Goal: Download file/media

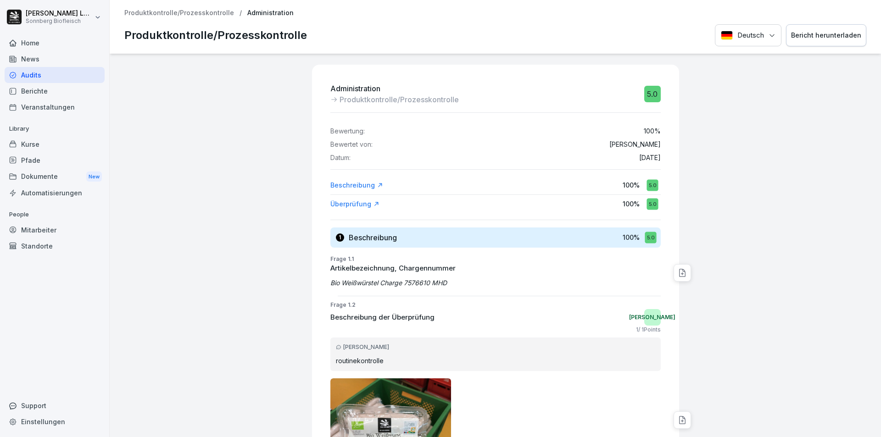
click at [200, 14] on p "Produktkontrolle/Prozesskontrolle" at bounding box center [179, 13] width 110 height 8
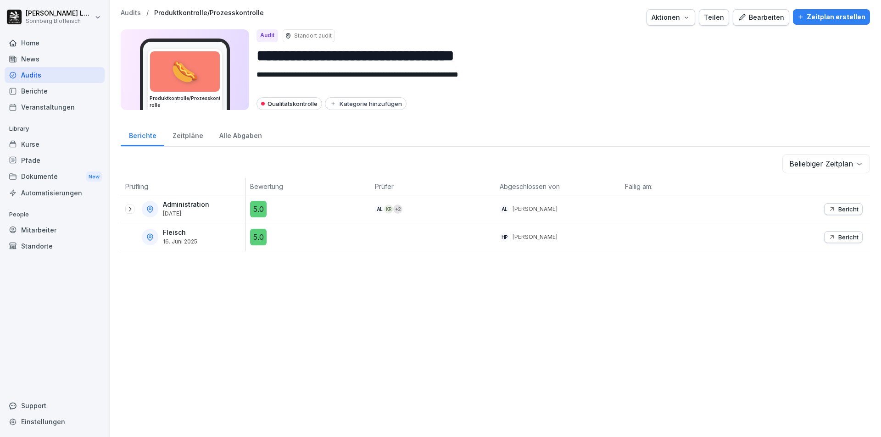
click at [135, 15] on p "Audits" at bounding box center [131, 13] width 20 height 8
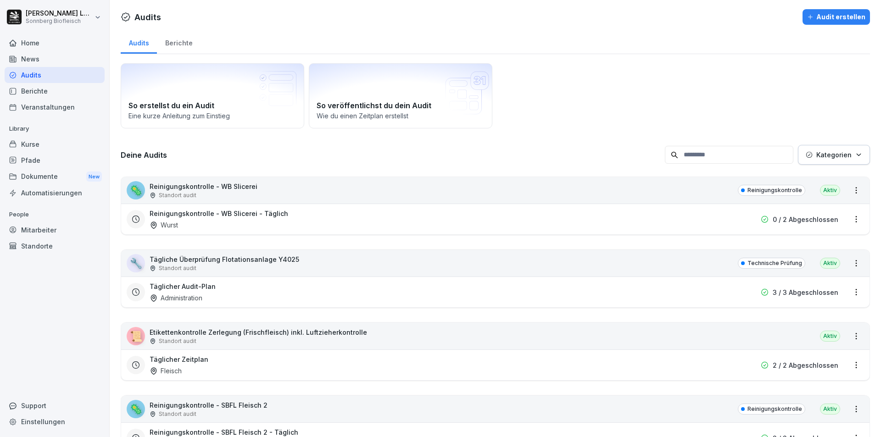
click at [682, 152] on input at bounding box center [729, 155] width 129 height 18
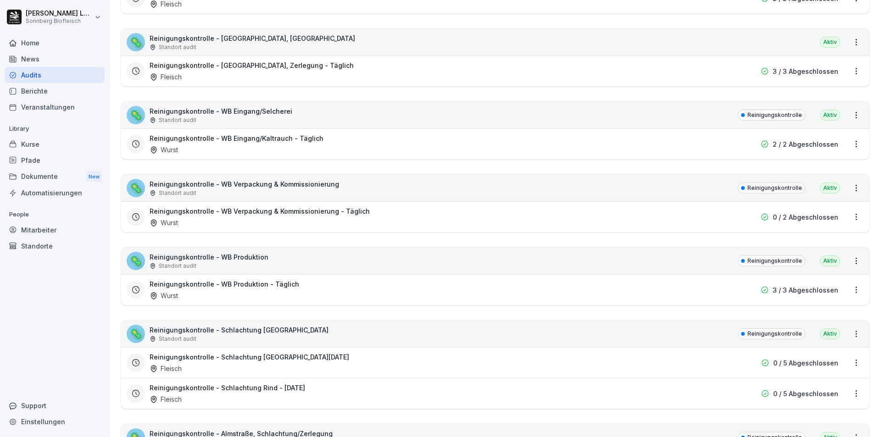
scroll to position [413, 0]
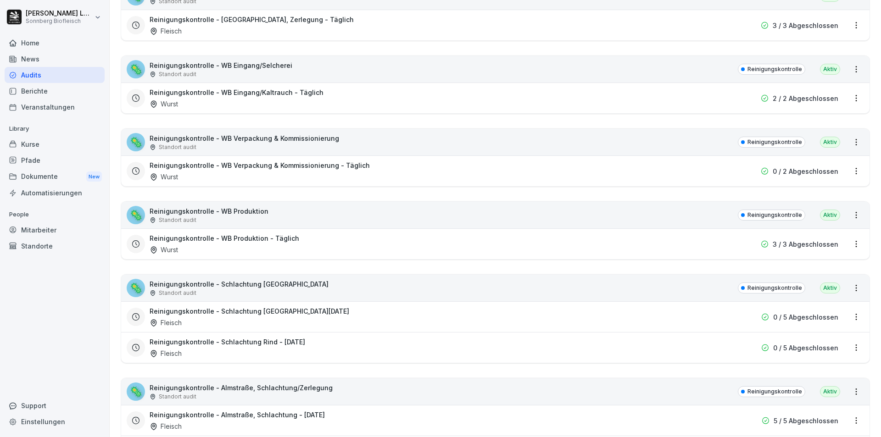
type input "*******"
click at [356, 290] on div "🦠 Reinigungskontrolle - Schlachtung Rind Standort audit Reinigungskontrolle Akt…" at bounding box center [495, 288] width 749 height 27
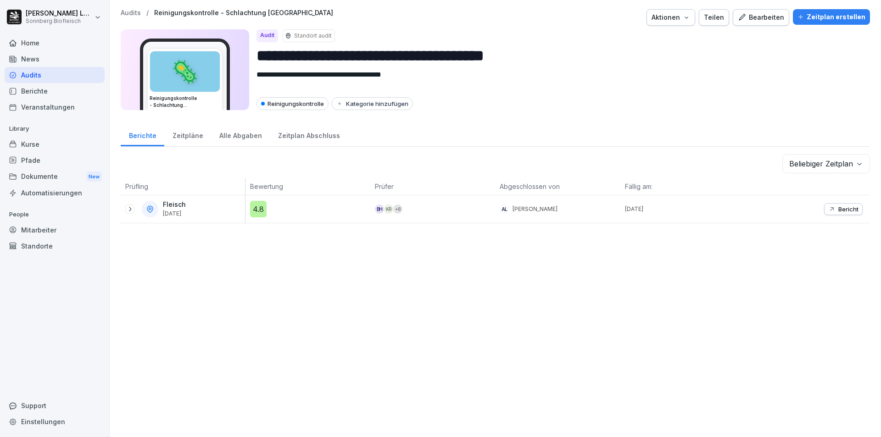
click at [127, 11] on p "Audits" at bounding box center [131, 13] width 20 height 8
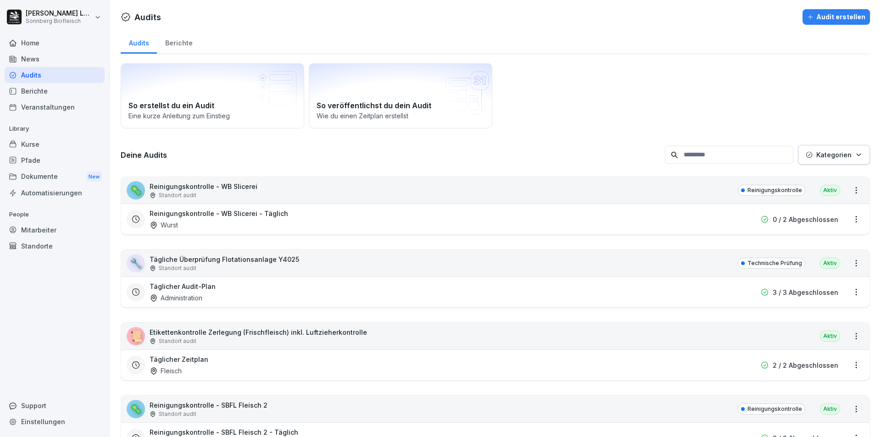
click at [721, 156] on input at bounding box center [729, 155] width 129 height 18
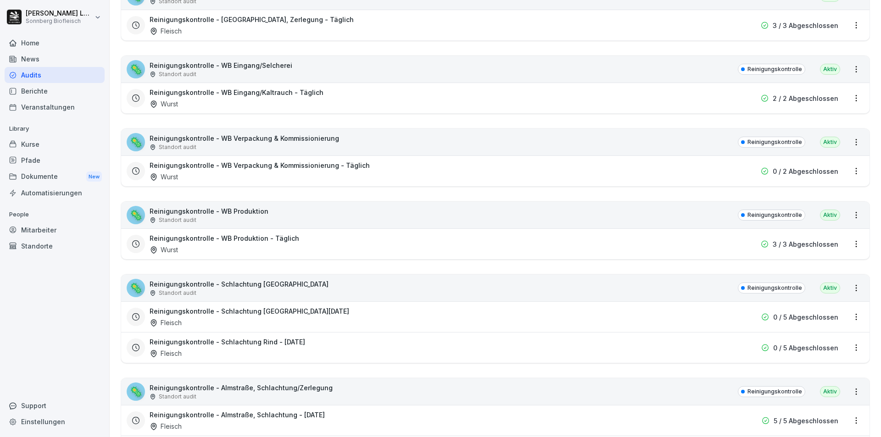
scroll to position [505, 0]
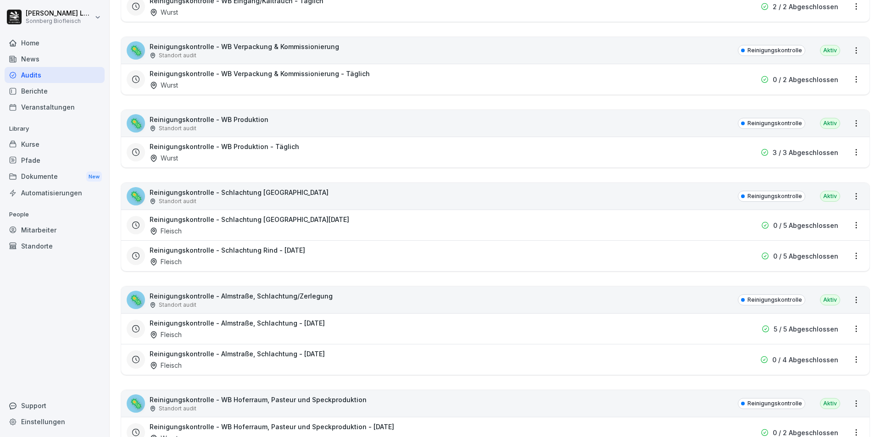
type input "******"
click at [358, 307] on div "🦠 Reinigungskontrolle - Almstraße, Schlachtung/Zerlegung Standort audit Reinigu…" at bounding box center [495, 300] width 749 height 27
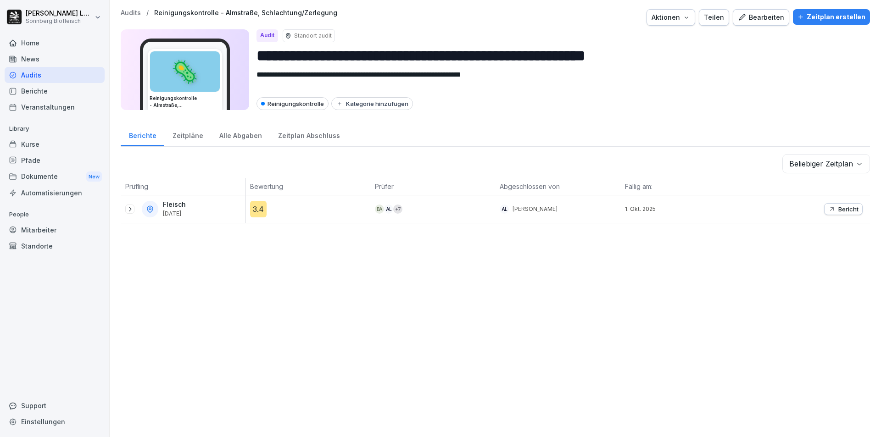
click at [837, 204] on button "Bericht" at bounding box center [843, 209] width 39 height 12
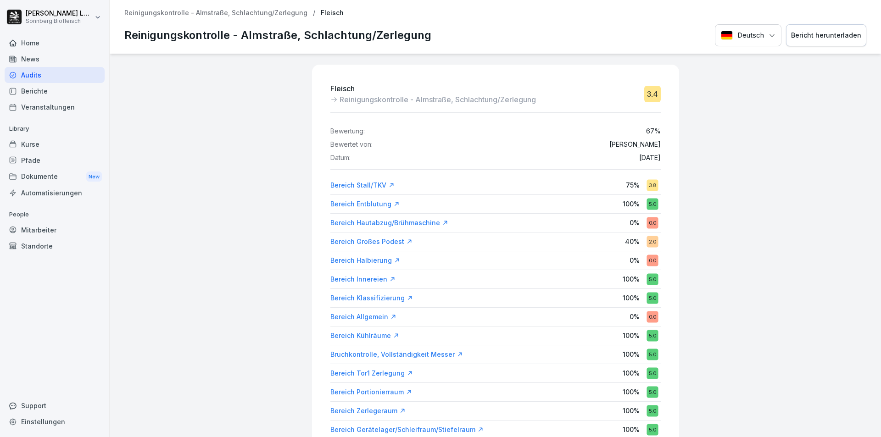
click at [835, 36] on div "Bericht herunterladen" at bounding box center [826, 35] width 70 height 10
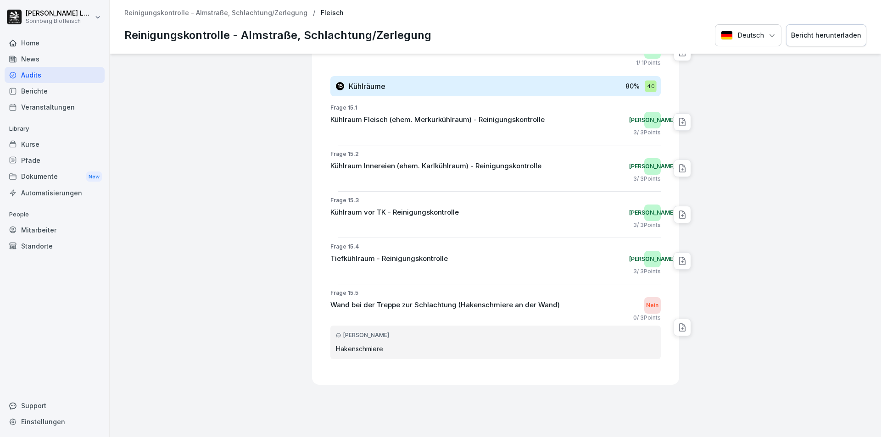
scroll to position [4391, 0]
